Goal: Transaction & Acquisition: Purchase product/service

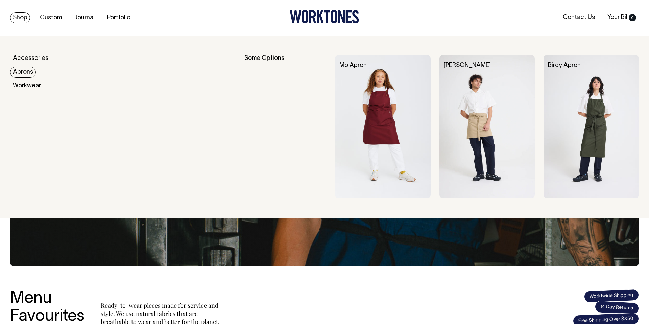
click at [27, 74] on link "Aprons" at bounding box center [23, 72] width 26 height 11
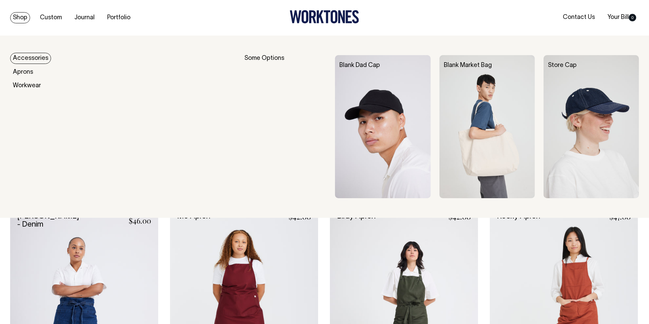
click at [21, 57] on link "Accessories" at bounding box center [30, 58] width 41 height 11
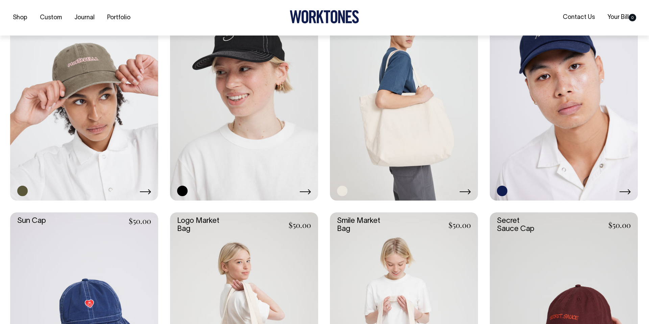
scroll to position [465, 0]
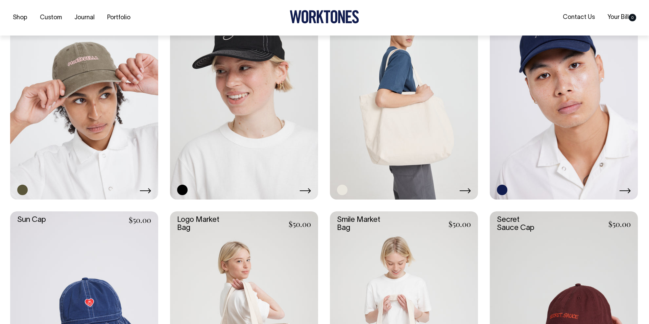
click at [404, 113] on link at bounding box center [404, 88] width 148 height 222
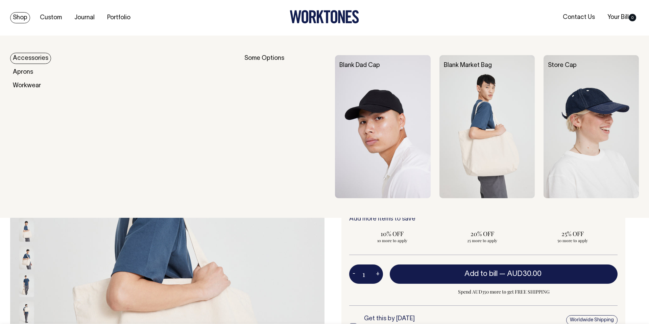
click at [374, 113] on img at bounding box center [382, 126] width 95 height 143
